Goal: Task Accomplishment & Management: Manage account settings

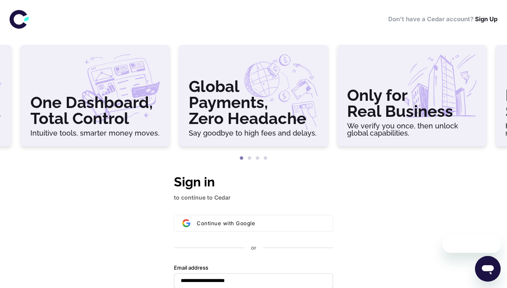
scroll to position [190, 0]
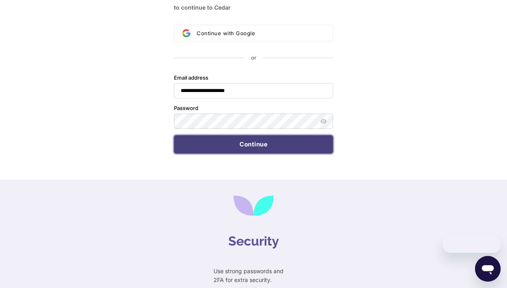
click at [254, 144] on button "Continue" at bounding box center [253, 144] width 159 height 18
type input "**********"
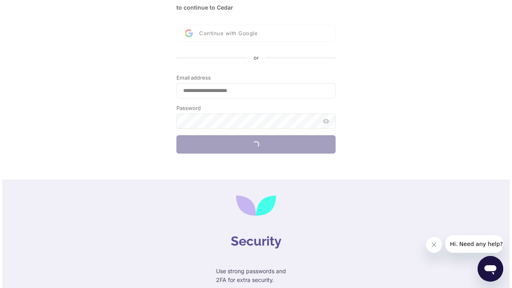
scroll to position [0, 0]
